Goal: Task Accomplishment & Management: Manage account settings

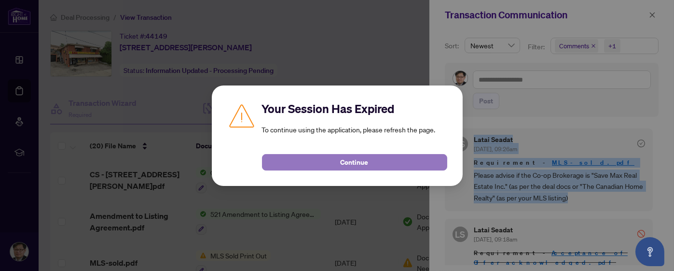
click at [355, 158] on span "Continue" at bounding box center [355, 161] width 28 height 15
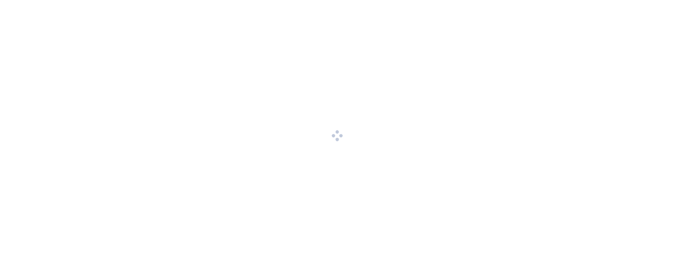
click at [355, 158] on div at bounding box center [337, 135] width 674 height 271
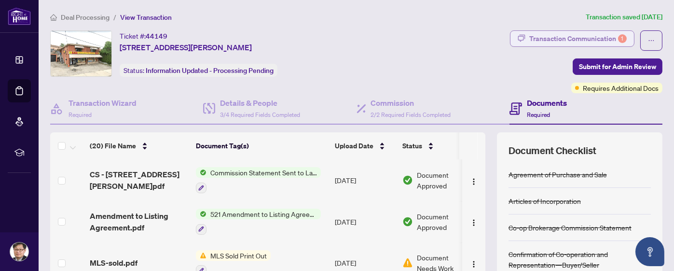
click at [604, 35] on div "Transaction Communication 1" at bounding box center [577, 38] width 97 height 15
